Goal: Transaction & Acquisition: Book appointment/travel/reservation

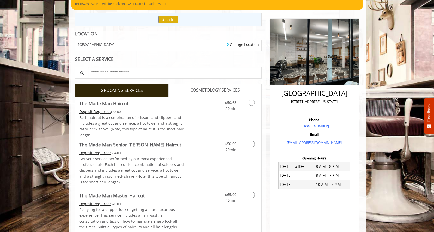
scroll to position [52, 0]
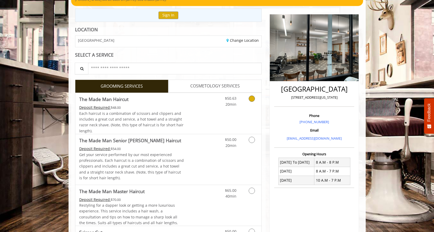
click at [252, 99] on icon "Grooming services" at bounding box center [252, 98] width 6 height 6
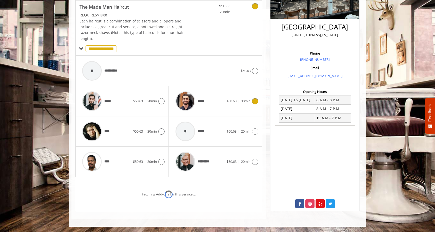
scroll to position [136, 0]
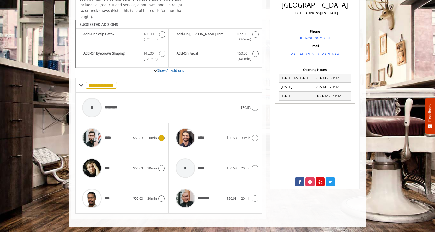
click at [161, 138] on icon at bounding box center [161, 138] width 6 height 6
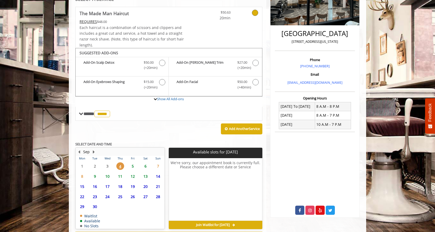
scroll to position [131, 0]
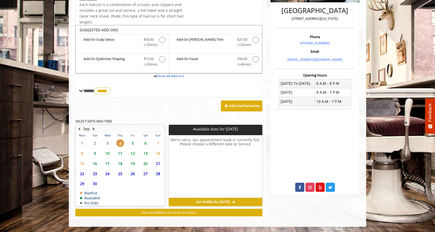
click at [132, 144] on span "5" at bounding box center [133, 143] width 8 height 8
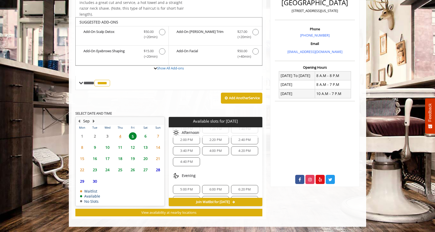
scroll to position [78, 0]
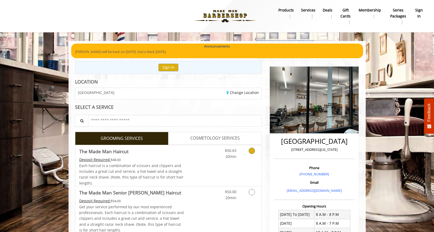
click at [252, 151] on icon "Grooming services" at bounding box center [252, 151] width 6 height 6
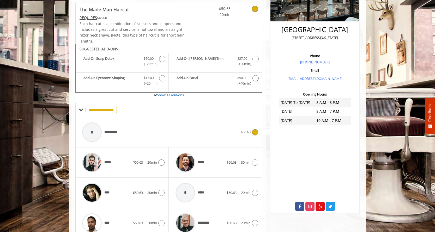
scroll to position [136, 0]
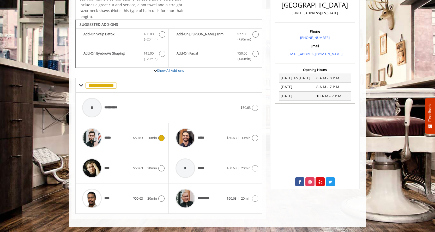
click at [162, 138] on icon at bounding box center [161, 138] width 6 height 6
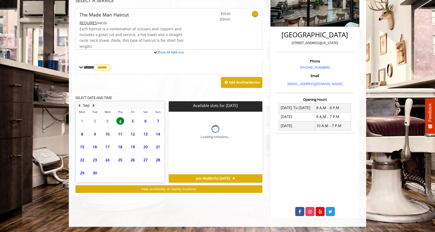
scroll to position [107, 0]
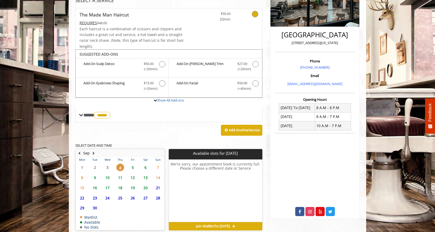
click at [133, 166] on span "5" at bounding box center [133, 168] width 8 height 8
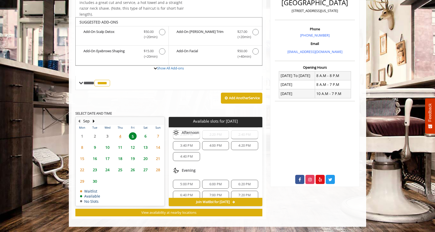
scroll to position [74, 0]
click at [143, 135] on span "6" at bounding box center [146, 136] width 8 height 8
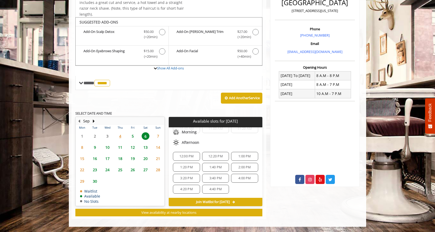
scroll to position [3, 0]
